Goal: Register for event/course: Register for event/course

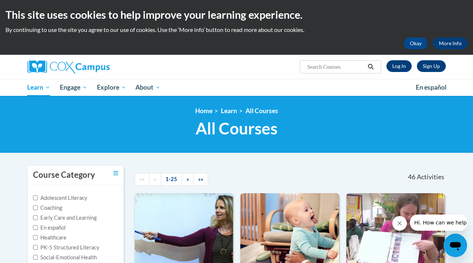
click at [284, 110] on ol "Home Learn All Courses" at bounding box center [237, 111] width 418 height 8
click at [351, 67] on input "Search..." at bounding box center [335, 66] width 59 height 9
type input "early literacy"
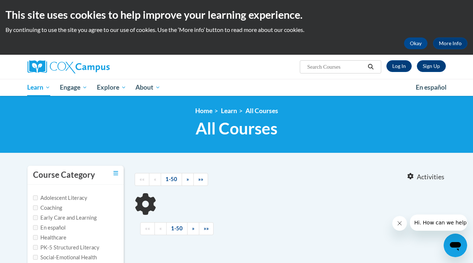
type input "early literacy"
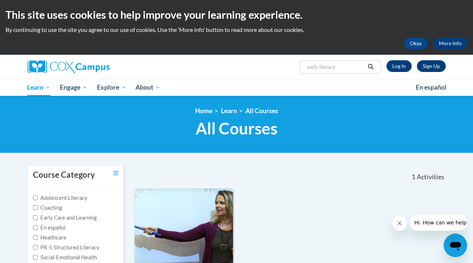
scroll to position [107, 0]
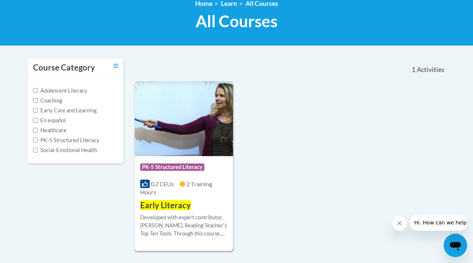
click at [160, 213] on div "Developed with expert contributor, Dr. Deborah Glaser, Reading Teacherʹs Top Te…" at bounding box center [183, 225] width 87 height 24
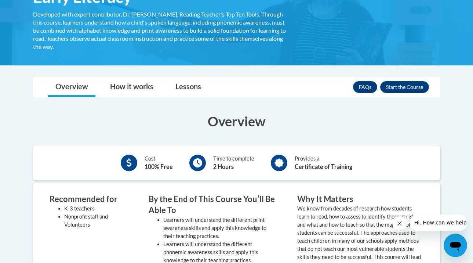
scroll to position [143, 0]
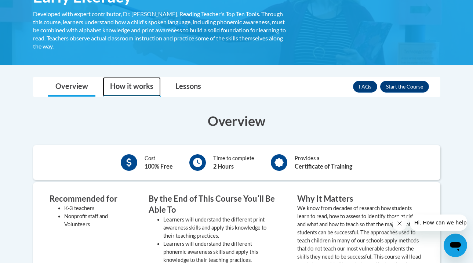
click at [129, 81] on link "How it works" at bounding box center [132, 86] width 58 height 19
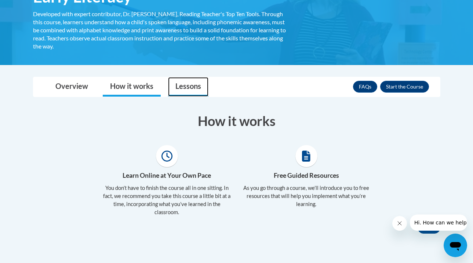
click at [171, 84] on link "Lessons" at bounding box center [188, 86] width 40 height 19
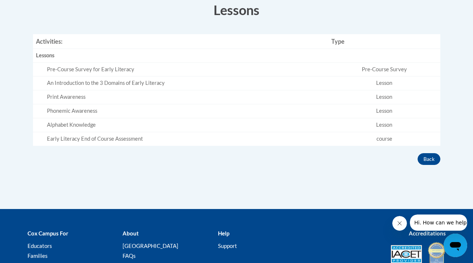
scroll to position [181, 0]
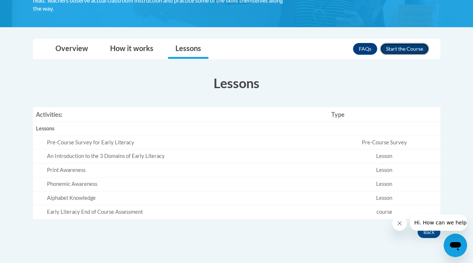
click at [429, 46] on button "Enroll" at bounding box center [404, 49] width 49 height 12
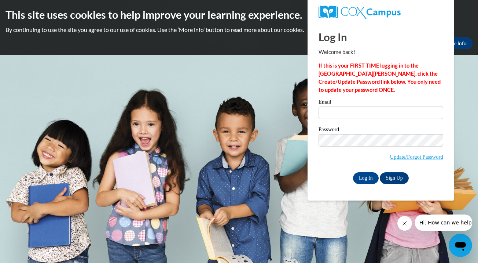
click at [468, 88] on body "This site uses cookies to help improve your learning experience. By continuing …" at bounding box center [239, 131] width 478 height 263
click at [215, 51] on div "This site uses cookies to help improve your learning experience. By continuing …" at bounding box center [239, 27] width 478 height 55
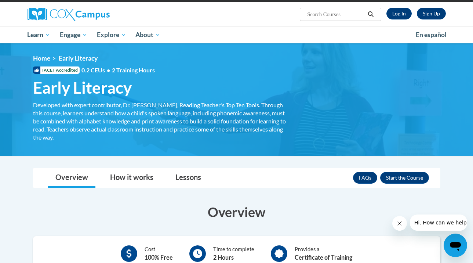
scroll to position [53, 0]
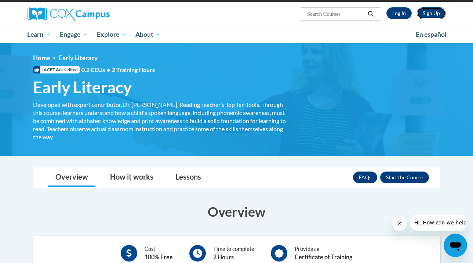
click at [446, 10] on link "Sign Up" at bounding box center [431, 13] width 29 height 12
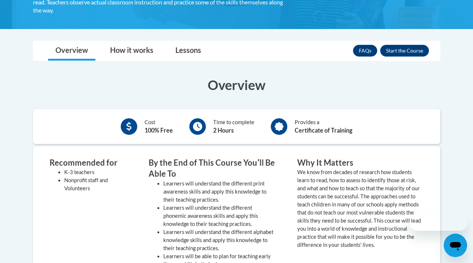
scroll to position [53, 0]
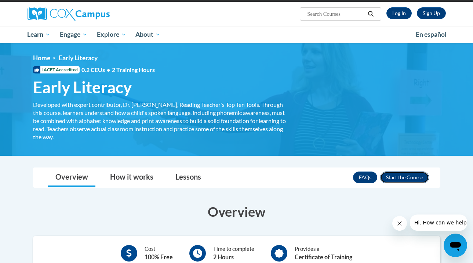
click at [429, 174] on button "Enroll" at bounding box center [404, 177] width 49 height 12
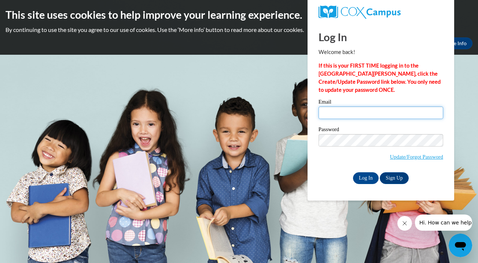
click at [357, 110] on input "Email" at bounding box center [381, 112] width 125 height 12
click at [367, 111] on input "monica.hurley@stident.chaminade.edu" at bounding box center [381, 112] width 125 height 12
type input "monica.hurley@student.chaminade.edu"
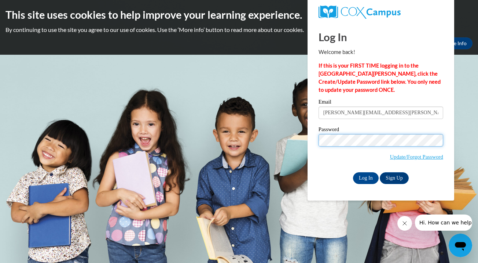
click at [353, 172] on input "Log In" at bounding box center [366, 178] width 26 height 12
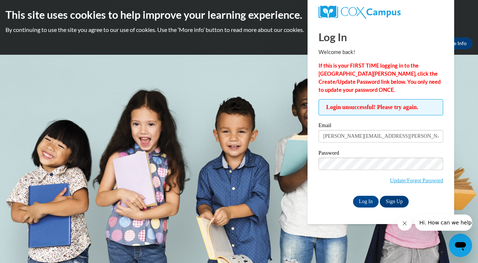
click at [468, 133] on body "This site uses cookies to help improve your learning experience. By continuing …" at bounding box center [239, 131] width 478 height 263
click at [164, 85] on body "This site uses cookies to help improve your learning experience. By continuing …" at bounding box center [239, 131] width 478 height 263
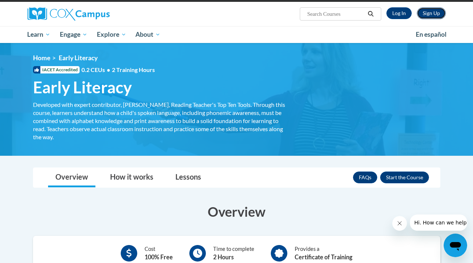
click at [446, 15] on link "Sign Up" at bounding box center [431, 13] width 29 height 12
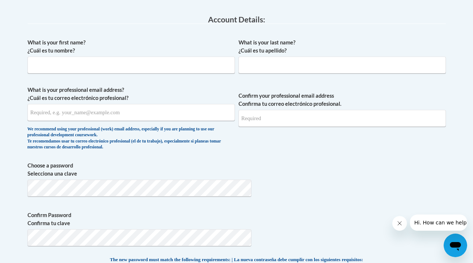
scroll to position [188, 0]
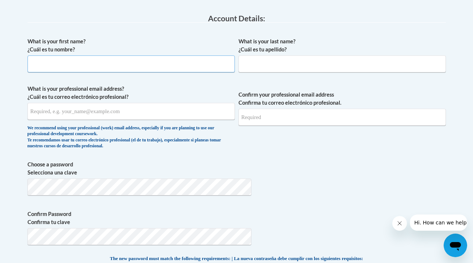
click at [55, 64] on input "What is your first name? ¿Cuál es tu nombre?" at bounding box center [131, 63] width 207 height 17
type input "Monica"
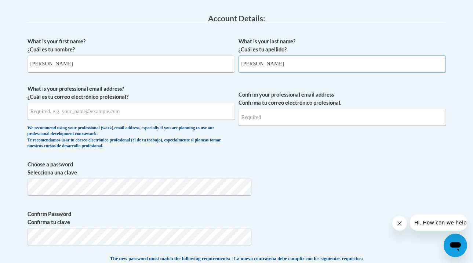
type input "Hurley"
click at [47, 118] on input "What is your professional email address? ¿Cuál es tu correo electrónico profesi…" at bounding box center [131, 111] width 207 height 17
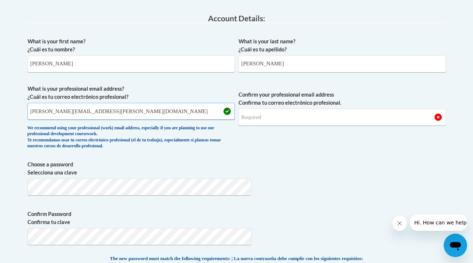
type input "monica.hurley@student.chaminade.edu"
click at [258, 123] on input "Confirm your professional email address Confirma tu correo electrónico profesio…" at bounding box center [341, 117] width 207 height 17
click at [278, 116] on input "monica.hurley@tudent.chaminade.edu" at bounding box center [341, 117] width 207 height 17
type input "monica.hurley@student.chaminade.edu"
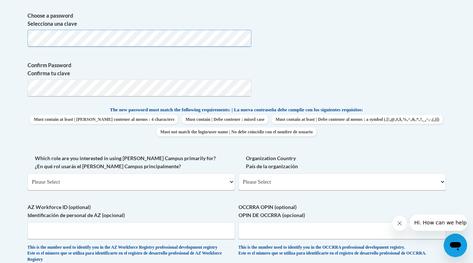
scroll to position [337, 0]
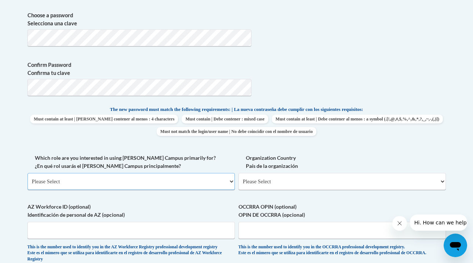
click at [232, 173] on select "Please Select College/University | Colegio/Universidad Community/Nonprofit Part…" at bounding box center [131, 181] width 207 height 17
select select "5a18ea06-2b54-4451-96f2-d152daf9eac5"
click at [28, 173] on select "Please Select College/University | Colegio/Universidad Community/Nonprofit Part…" at bounding box center [131, 181] width 207 height 17
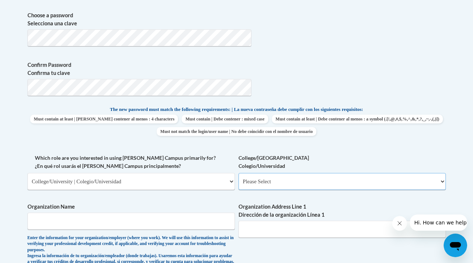
click at [446, 173] on select "Please Select College/University Staff | Empleado universitario College/Univers…" at bounding box center [341, 181] width 207 height 17
select select "99b32b07-cffc-426c-8bf6-0cd77760d84b"
click at [238, 173] on select "Please Select College/University Staff | Empleado universitario College/Univers…" at bounding box center [341, 181] width 207 height 17
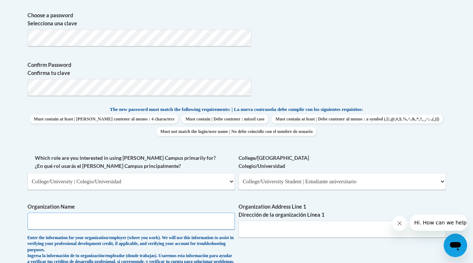
click at [127, 212] on input "Organization Name" at bounding box center [131, 220] width 207 height 17
click at [28, 212] on input "Chamindae University of Honolulu" at bounding box center [131, 220] width 207 height 17
click at [31, 212] on input "Chamindae University of Honolulu" at bounding box center [131, 220] width 207 height 17
click at [121, 212] on input "Chaminade University of Honolulu" at bounding box center [131, 220] width 207 height 17
type input "Chaminade University of Honolulu"
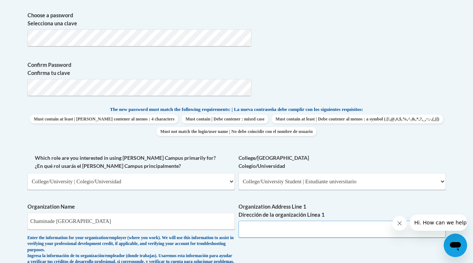
click at [293, 220] on input "Organization Address Line 1 Dirección de la organización Línea 1" at bounding box center [341, 228] width 207 height 17
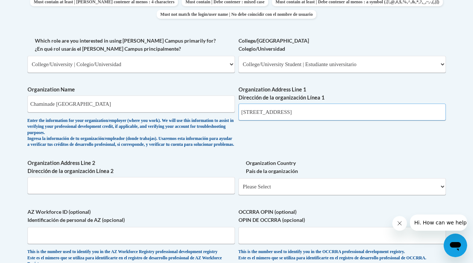
scroll to position [453, 0]
type input "3140 Waialae Avenue"
click at [187, 177] on input "Organization Address Line 2 Dirección de la organización Línea 2" at bounding box center [131, 185] width 207 height 17
type input "Honolulu, HI 96743"
click at [446, 178] on select "Please Select United States | Estados Unidos Outside of the United States | Fue…" at bounding box center [341, 186] width 207 height 17
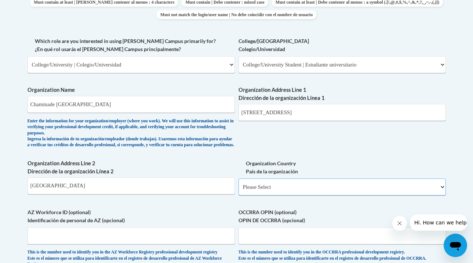
select select "ad49bcad-a171-4b2e-b99c-48b446064914"
click at [238, 178] on select "Please Select United States | Estados Unidos Outside of the United States | Fue…" at bounding box center [341, 186] width 207 height 17
select select
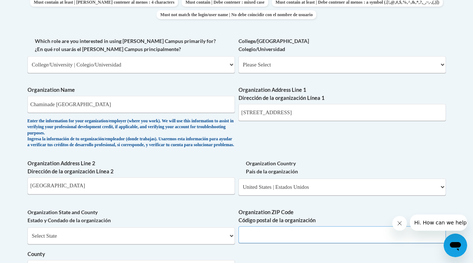
click at [270, 226] on input "Organization ZIP Code Código postal de la organización" at bounding box center [341, 234] width 207 height 17
type input "96816"
click at [160, 227] on select "Select State Alabama Alaska Arizona Arkansas California Colorado Connecticut De…" at bounding box center [131, 235] width 207 height 17
select select "Hawaii"
click at [28, 227] on select "Select State Alabama Alaska Arizona Arkansas California Colorado Connecticut De…" at bounding box center [131, 235] width 207 height 17
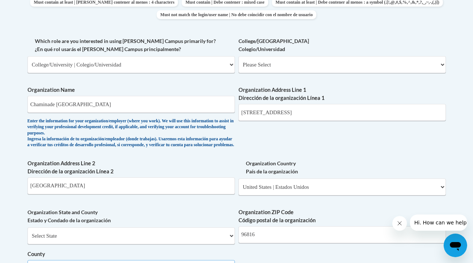
click at [230, 260] on select "Select County Hawaii Honolulu Kalawao Kauai Maui" at bounding box center [131, 268] width 207 height 17
select select "Honolulu"
click at [28, 260] on select "Select County Hawaii Honolulu Kalawao Kauai Maui" at bounding box center [131, 268] width 207 height 17
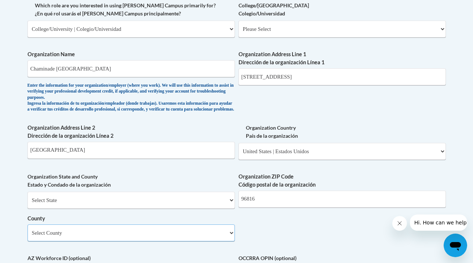
scroll to position [489, 0]
click at [127, 141] on input "Honolulu, HI 96743" at bounding box center [131, 149] width 207 height 17
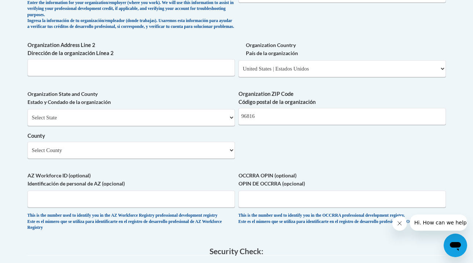
scroll to position [739, 0]
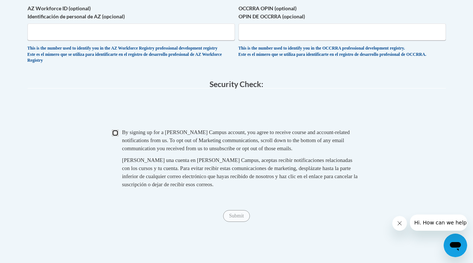
click at [117, 130] on input "Checkbox" at bounding box center [115, 133] width 7 height 7
checkbox input "true"
click at [235, 210] on input "Submit" at bounding box center [236, 216] width 26 height 12
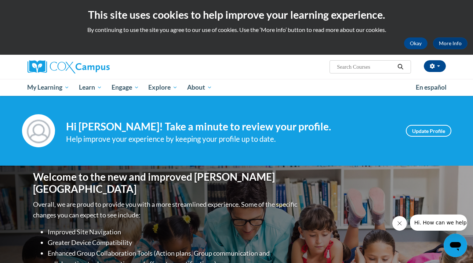
click at [373, 69] on input "Search..." at bounding box center [365, 66] width 59 height 9
type input "early litr"
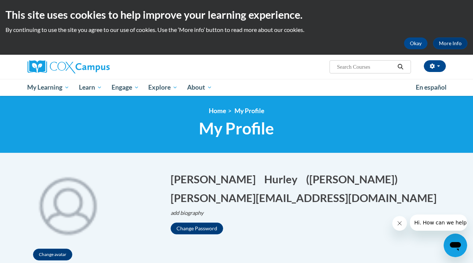
click at [367, 67] on input "Search..." at bounding box center [365, 66] width 59 height 9
type input "early literacy"
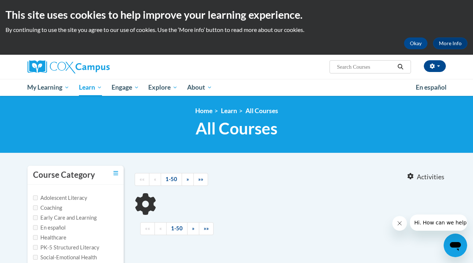
type input "early literacy"
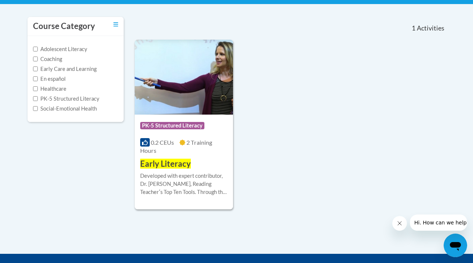
scroll to position [153, 0]
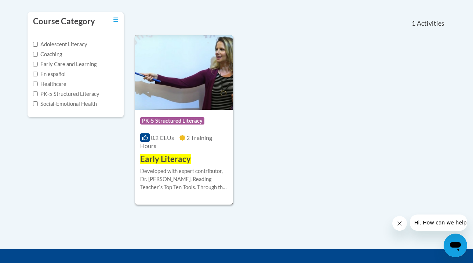
click at [163, 154] on span "Early Literacy" at bounding box center [165, 159] width 51 height 10
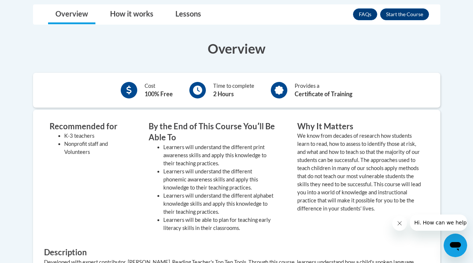
scroll to position [216, 0]
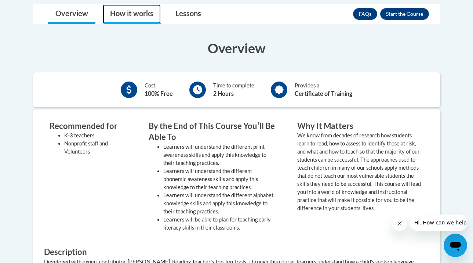
click at [115, 21] on link "How it works" at bounding box center [132, 13] width 58 height 19
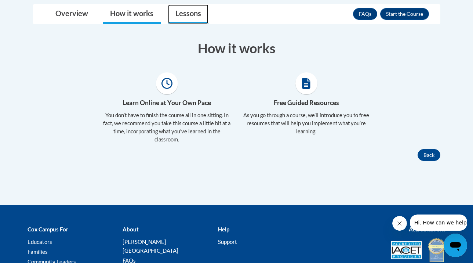
click at [175, 20] on link "Lessons" at bounding box center [188, 13] width 40 height 19
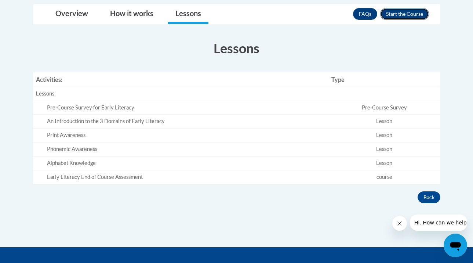
click at [419, 14] on button "Enroll" at bounding box center [404, 14] width 49 height 12
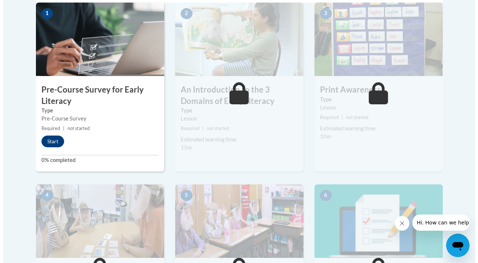
scroll to position [256, 0]
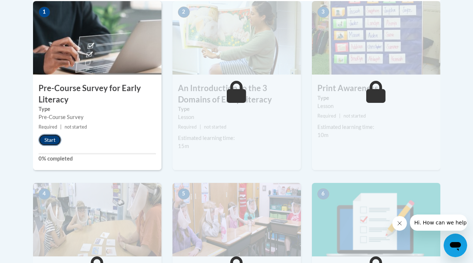
click at [39, 140] on button "Start" at bounding box center [50, 140] width 23 height 12
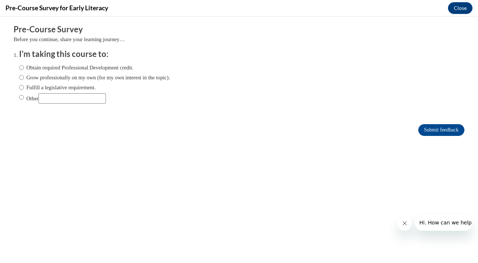
scroll to position [0, 0]
click at [19, 99] on input "Other" at bounding box center [21, 97] width 5 height 8
radio input "true"
click at [65, 96] on input "Other" at bounding box center [73, 98] width 68 height 10
click at [52, 99] on input "Other" at bounding box center [73, 98] width 68 height 10
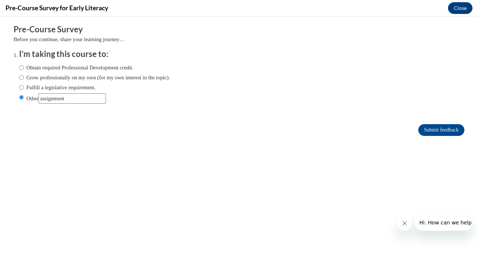
click at [93, 96] on input "Other" at bounding box center [73, 98] width 68 height 10
click at [102, 98] on input "Other" at bounding box center [73, 98] width 68 height 10
click at [93, 96] on input "Other" at bounding box center [73, 98] width 68 height 10
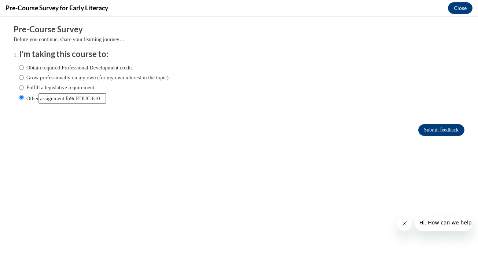
type input "assignment fo9r EDUC 610"
click at [431, 132] on input "Submit feedback" at bounding box center [442, 130] width 46 height 12
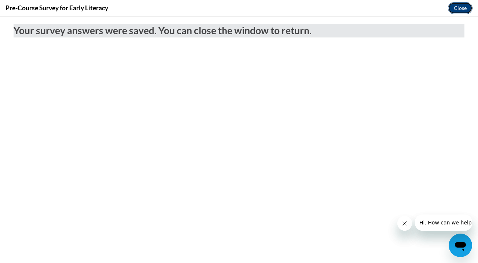
click at [463, 10] on button "Close" at bounding box center [460, 8] width 25 height 12
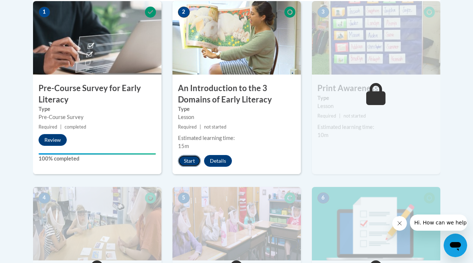
click at [185, 164] on button "Start" at bounding box center [189, 161] width 23 height 12
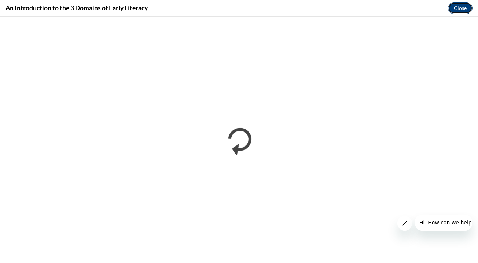
click at [467, 10] on button "Close" at bounding box center [460, 8] width 25 height 12
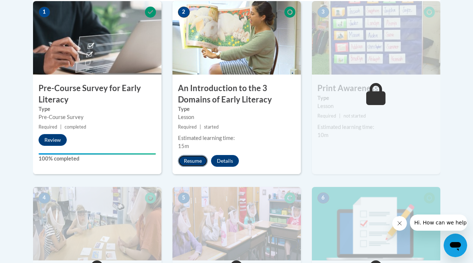
click at [189, 164] on button "Resume" at bounding box center [193, 161] width 30 height 12
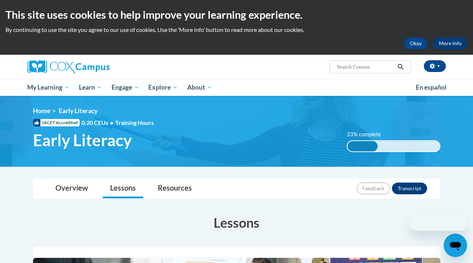
click at [342, 107] on ol "Home Early Literacy" at bounding box center [236, 111] width 407 height 8
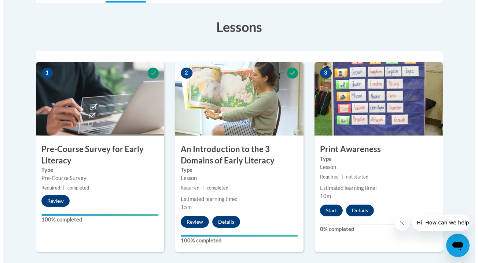
scroll to position [195, 0]
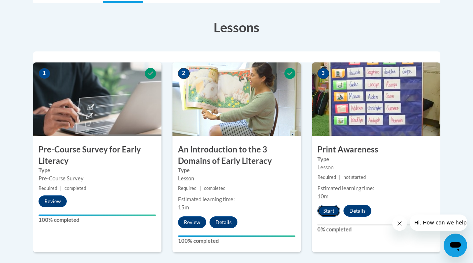
click at [335, 211] on button "Start" at bounding box center [328, 211] width 23 height 12
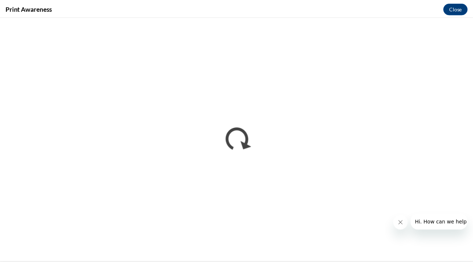
scroll to position [0, 0]
click at [464, 4] on button "Close" at bounding box center [460, 8] width 25 height 12
